Goal: Task Accomplishment & Management: Manage account settings

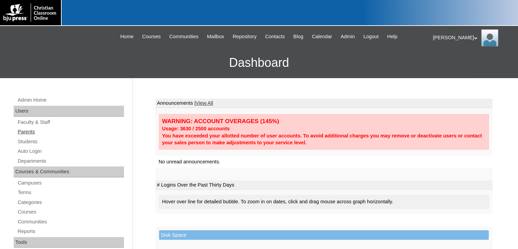
click at [24, 131] on link "Parents" at bounding box center [70, 131] width 107 height 9
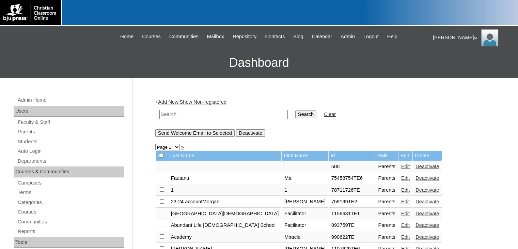
click at [183, 110] on input "text" at bounding box center [223, 114] width 128 height 9
paste input "[PERSON_NAME][EMAIL_ADDRESS][DOMAIN_NAME]"
type input "[PERSON_NAME][EMAIL_ADDRESS][DOMAIN_NAME]"
click at [295, 115] on input "Search" at bounding box center [305, 113] width 21 height 7
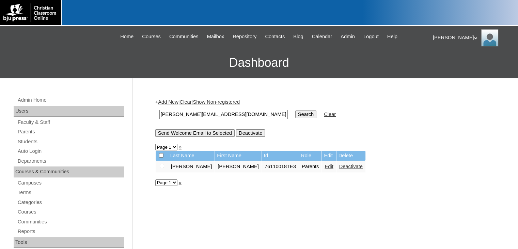
click at [325, 166] on link "Edit" at bounding box center [329, 165] width 9 height 5
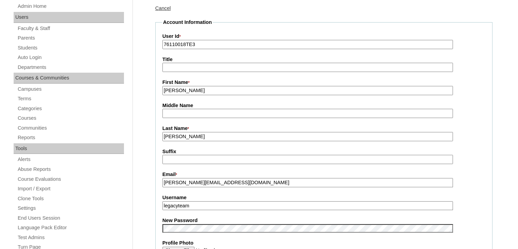
scroll to position [94, 0]
click at [204, 205] on input "legacyteam" at bounding box center [307, 205] width 291 height 9
click at [191, 188] on fieldset "Account Information User Id * 76110018TE3 Title First Name * Dian Middle Name L…" at bounding box center [323, 221] width 337 height 407
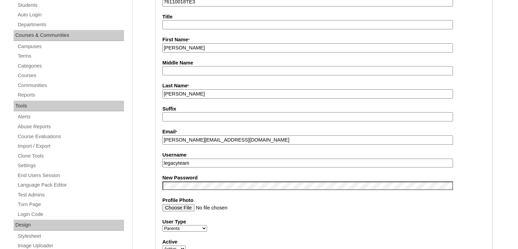
scroll to position [136, 0]
click at [289, 204] on input "Profile Photo" at bounding box center [307, 207] width 291 height 7
click at [305, 207] on input "Profile Photo" at bounding box center [307, 207] width 291 height 7
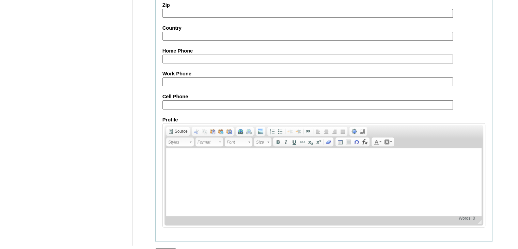
scroll to position [640, 0]
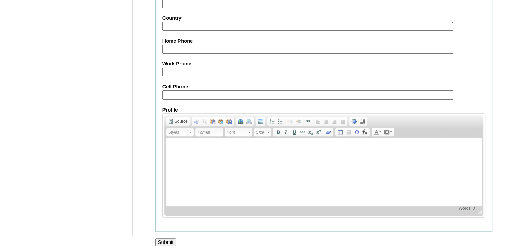
click at [166, 238] on input "Submit" at bounding box center [165, 241] width 21 height 7
